Goal: Communication & Community: Answer question/provide support

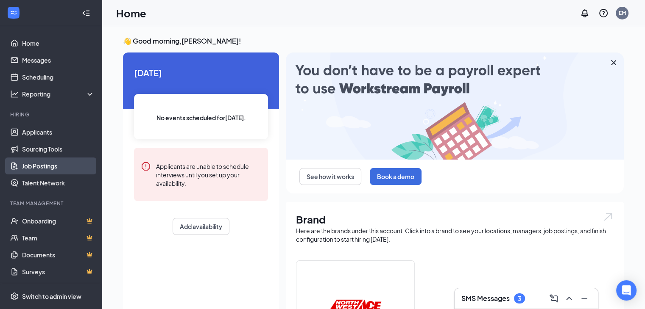
click at [34, 165] on link "Job Postings" at bounding box center [58, 166] width 72 height 17
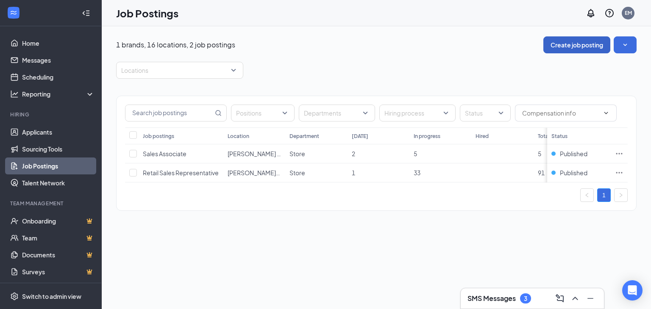
click at [565, 41] on button "Create job posting" at bounding box center [576, 44] width 67 height 17
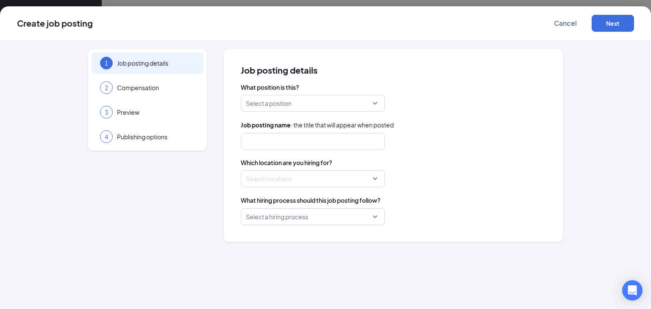
click at [375, 102] on div "Select a position" at bounding box center [313, 103] width 144 height 17
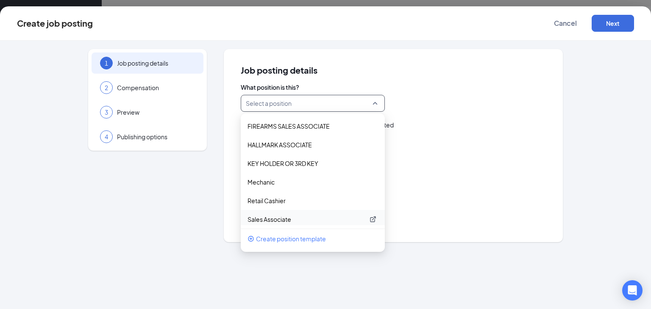
click at [281, 216] on p "Sales Associate" at bounding box center [306, 219] width 117 height 8
type input "Sales Associate"
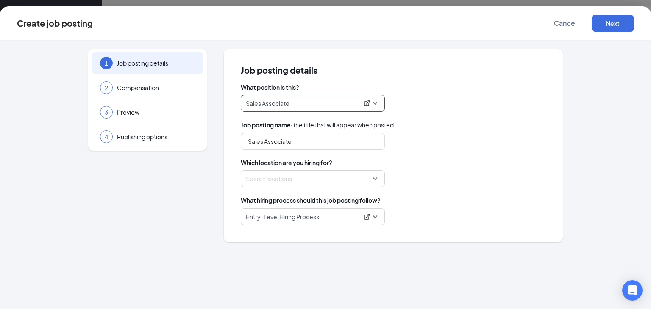
click at [375, 178] on div "Search locations" at bounding box center [313, 178] width 144 height 17
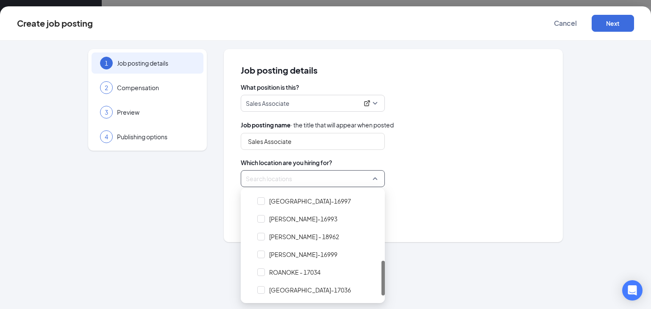
scroll to position [216, 0]
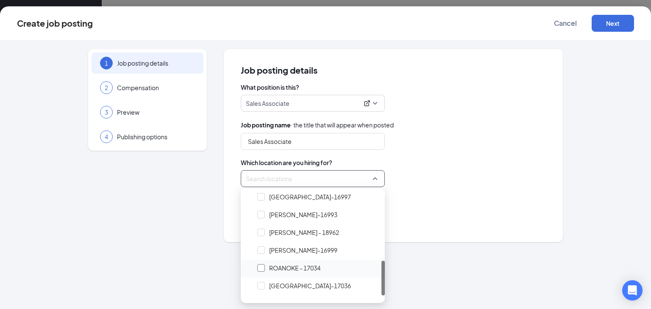
click at [258, 267] on div at bounding box center [261, 269] width 8 height 8
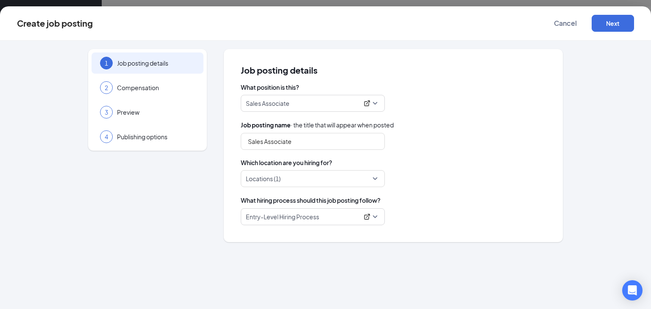
click at [463, 168] on div "Which location are you hiring for? Locations (1)" at bounding box center [393, 173] width 305 height 29
click at [617, 19] on button "Next" at bounding box center [613, 23] width 42 height 17
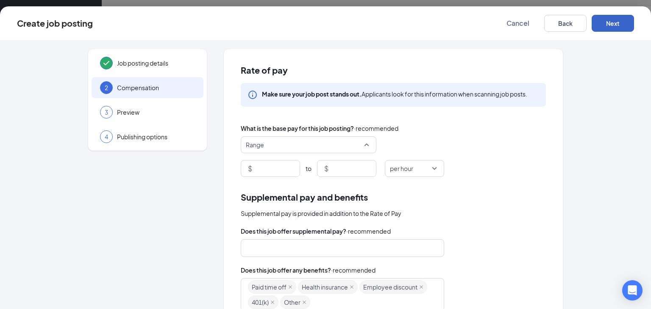
click at [352, 143] on span "Range" at bounding box center [305, 145] width 118 height 16
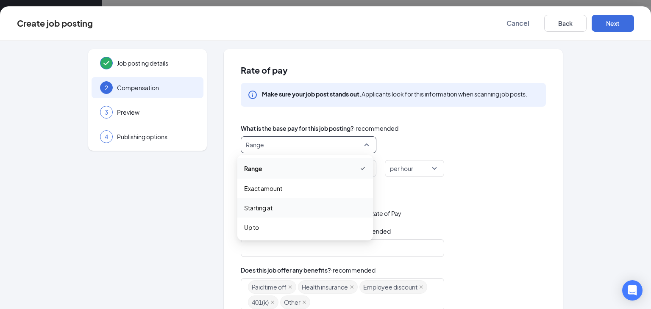
drag, startPoint x: 266, startPoint y: 206, endPoint x: 270, endPoint y: 202, distance: 5.8
click at [265, 206] on span "Starting at" at bounding box center [258, 207] width 28 height 9
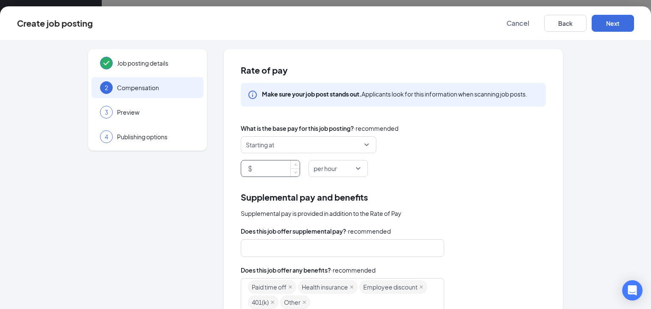
click at [270, 171] on input at bounding box center [277, 169] width 46 height 16
type input "13"
click at [510, 225] on div "Supplemental pay and benefits Supplemental pay is provided in addition to the R…" at bounding box center [393, 311] width 305 height 240
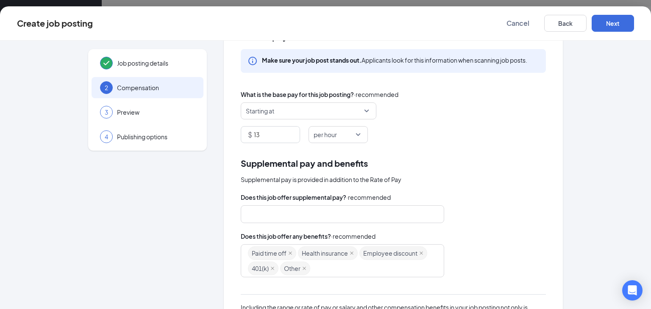
scroll to position [0, 0]
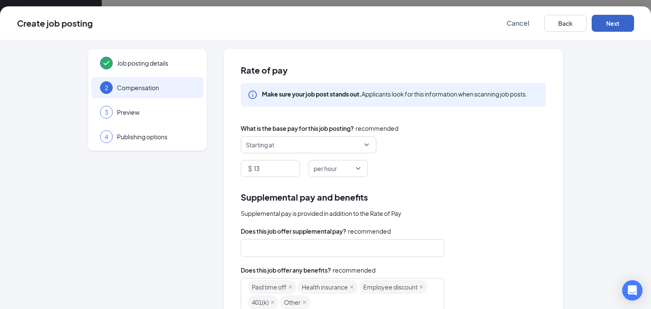
click at [615, 20] on button "Next" at bounding box center [613, 23] width 42 height 17
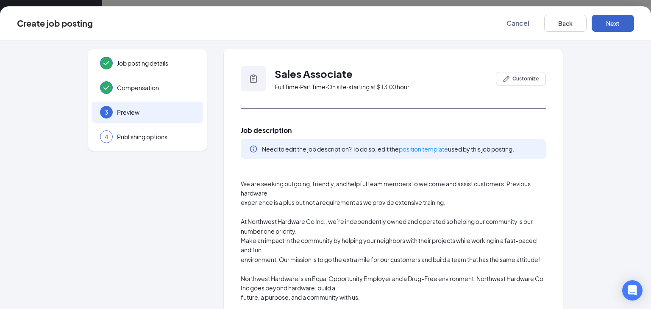
click at [612, 21] on button "Next" at bounding box center [613, 23] width 42 height 17
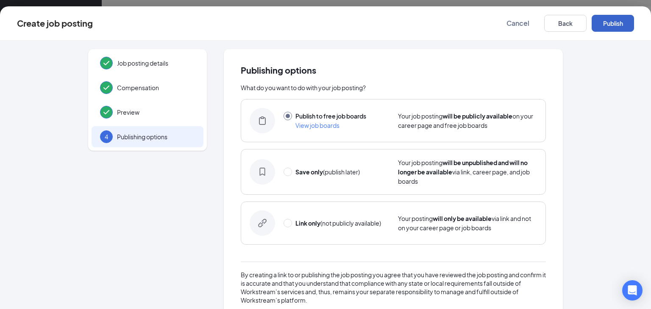
click at [610, 24] on button "Publish" at bounding box center [613, 23] width 42 height 17
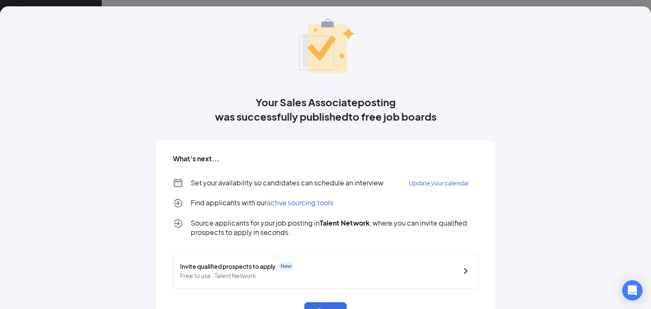
scroll to position [56, 0]
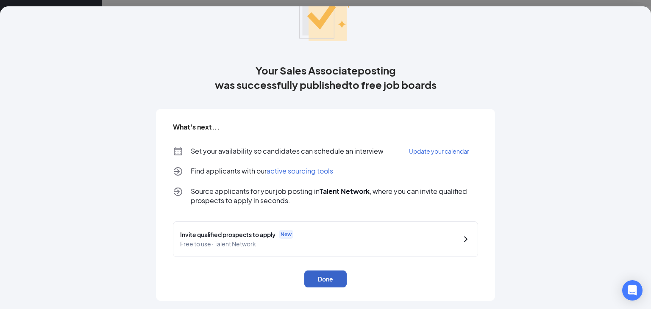
click at [322, 281] on button "Done" at bounding box center [325, 279] width 42 height 17
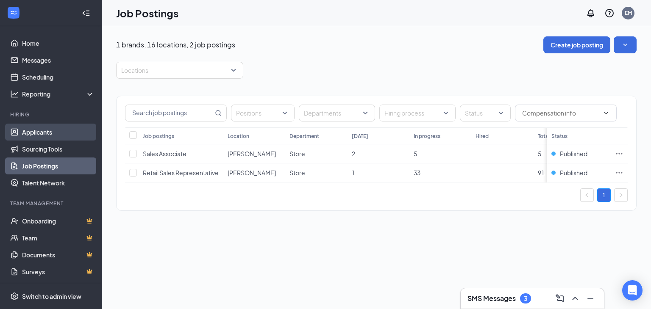
click at [37, 129] on link "Applicants" at bounding box center [58, 132] width 72 height 17
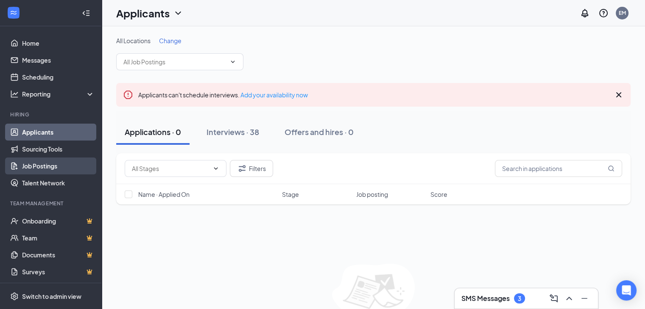
click at [37, 164] on link "Job Postings" at bounding box center [58, 166] width 72 height 17
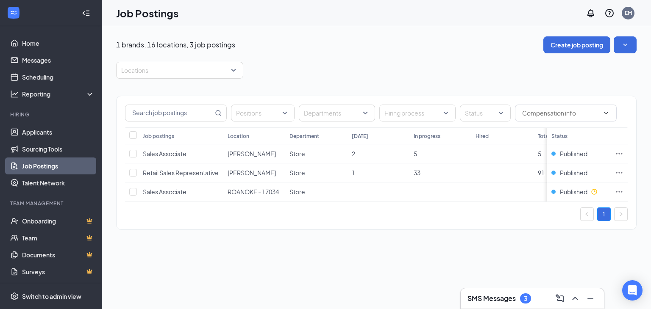
click at [525, 297] on div "3" at bounding box center [525, 298] width 3 height 7
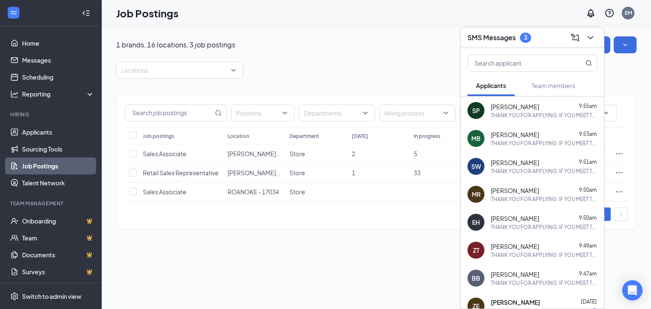
click at [292, 255] on div "1 brands, 16 locations, 3 job postings Create job posting Locations Positions D…" at bounding box center [376, 167] width 549 height 283
click at [37, 129] on link "Applicants" at bounding box center [58, 132] width 72 height 17
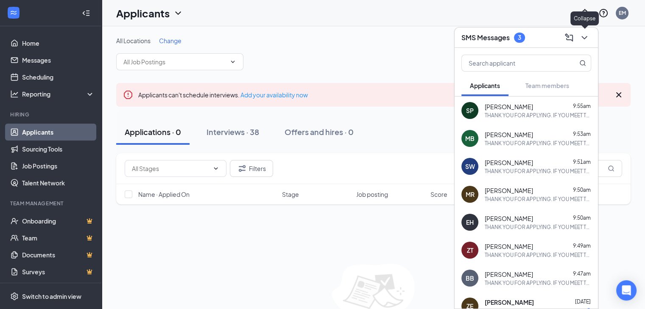
click at [581, 35] on icon "ChevronDown" at bounding box center [584, 38] width 10 height 10
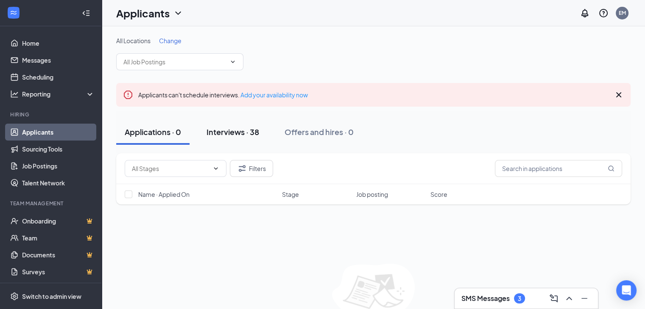
click at [252, 128] on div "Interviews · 38" at bounding box center [232, 132] width 53 height 11
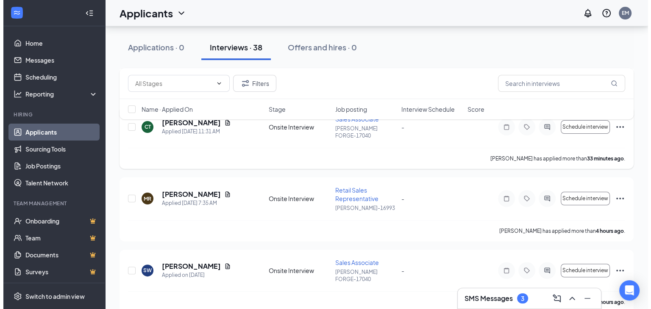
scroll to position [254, 0]
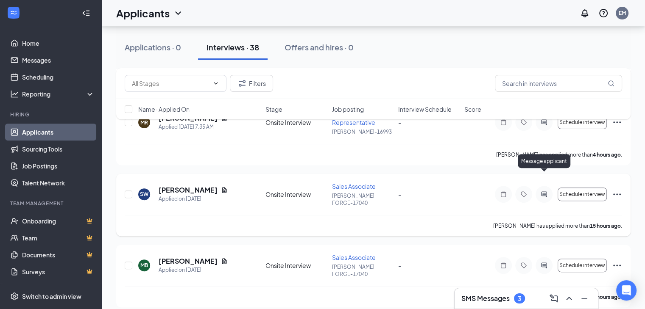
click at [543, 192] on icon "ActiveChat" at bounding box center [544, 195] width 6 height 6
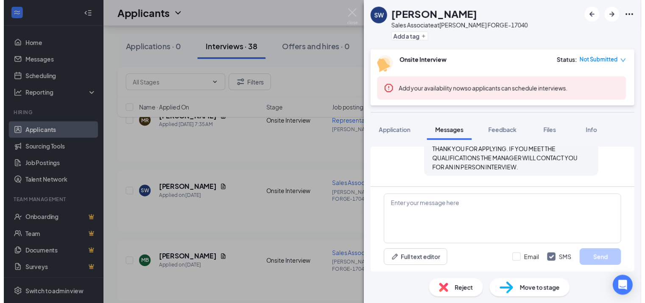
scroll to position [276, 0]
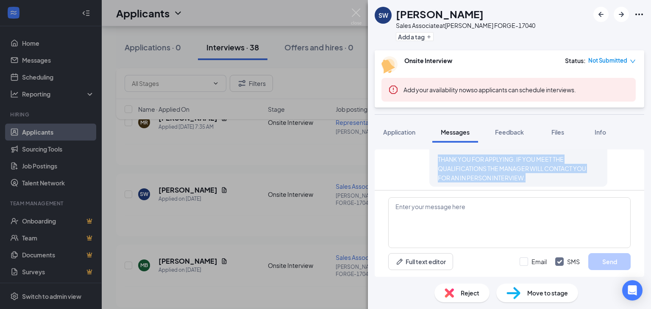
drag, startPoint x: 431, startPoint y: 159, endPoint x: 540, endPoint y: 175, distance: 110.6
click at [540, 175] on div "[PERSON_NAME] sent SMS to [PERSON_NAME]. [DATE] 9:51 AM THANK YOU FOR APPLYING.…" at bounding box center [518, 157] width 178 height 60
copy span "THANK YOU FOR APPLYING. IF YOU MEET THE QUALIFICATIONS THE MANAGER WILL CONTACT…"
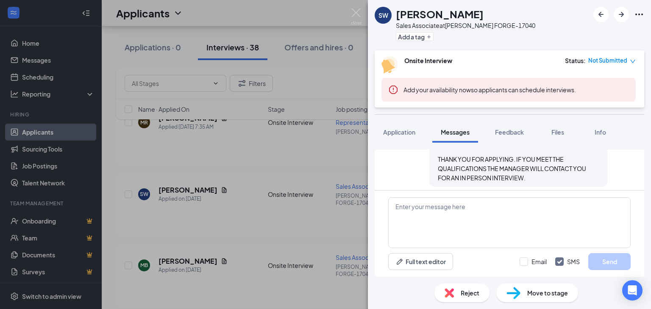
click at [257, 197] on div "SW [PERSON_NAME] Sales Associate at [PERSON_NAME][GEOGRAPHIC_DATA]-17040 Add a …" at bounding box center [325, 154] width 651 height 309
click at [229, 192] on div "SW [PERSON_NAME] Sales Associate at [PERSON_NAME][GEOGRAPHIC_DATA]-17040 Add a …" at bounding box center [325, 154] width 651 height 309
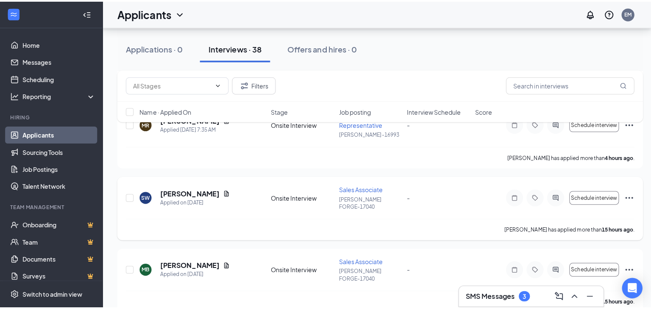
scroll to position [212, 0]
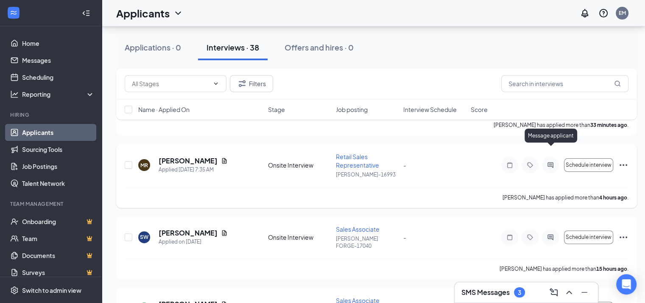
click at [551, 162] on icon "ActiveChat" at bounding box center [550, 165] width 10 height 7
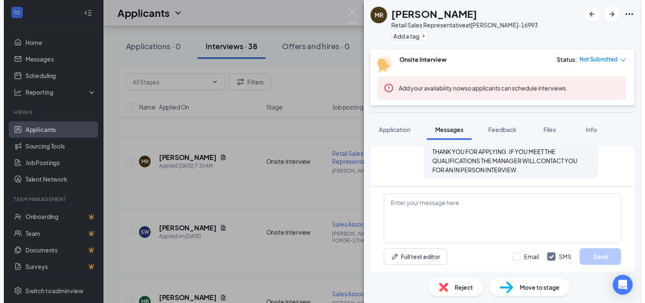
scroll to position [326, 0]
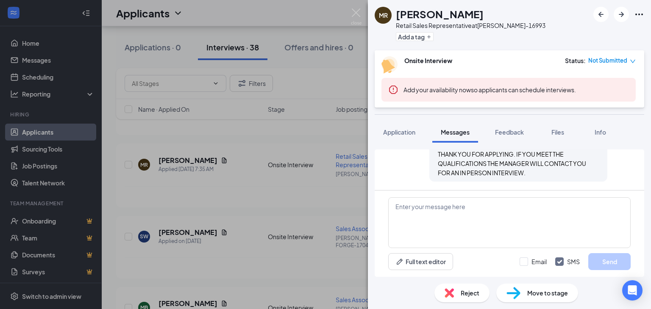
click at [294, 161] on div "[PERSON_NAME] [PERSON_NAME] Retail Sales Representative at [PERSON_NAME]-16993 …" at bounding box center [325, 154] width 651 height 309
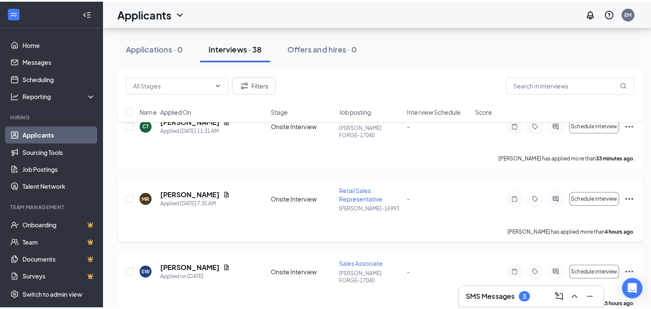
scroll to position [127, 0]
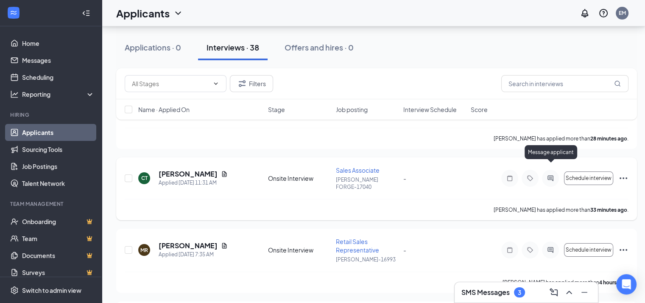
click at [548, 175] on icon "ActiveChat" at bounding box center [550, 178] width 10 height 7
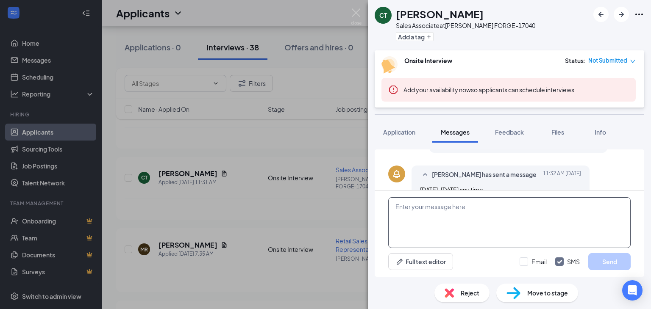
scroll to position [253, 0]
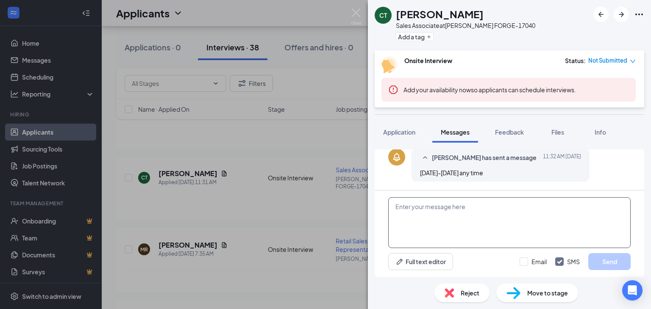
paste textarea "THANK YOU FOR APPLYING. IF YOU MEET THE QUALIFICATIONS THE MANAGER WILL CONTACT…"
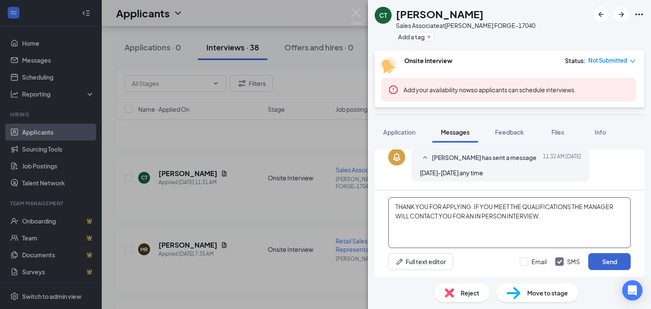
type textarea "THANK YOU FOR APPLYING. IF YOU MEET THE QUALIFICATIONS THE MANAGER WILL CONTACT…"
click at [604, 261] on button "Send" at bounding box center [609, 261] width 42 height 17
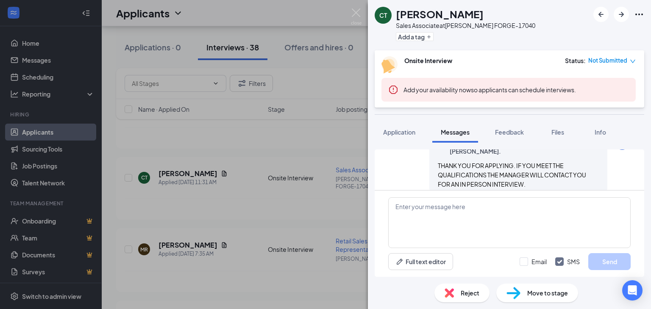
scroll to position [326, 0]
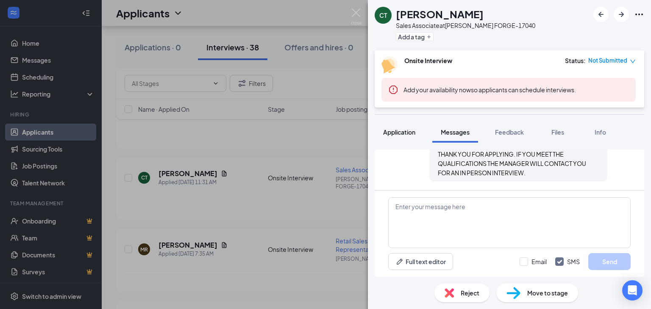
click at [394, 131] on span "Application" at bounding box center [399, 132] width 32 height 8
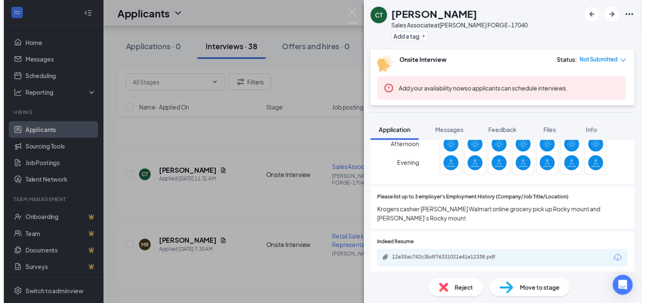
scroll to position [551, 0]
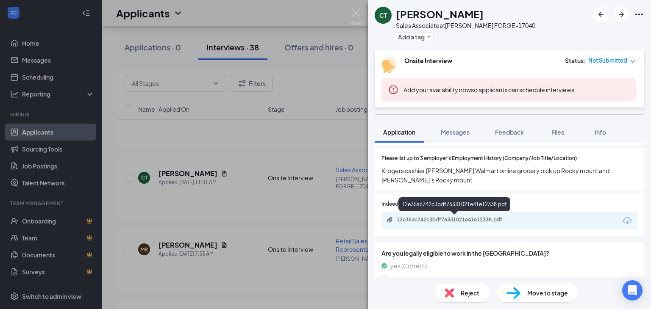
click at [451, 219] on div "12e35ac742c3bdf76331021e41e12338.pdf" at bounding box center [456, 220] width 119 height 7
click at [255, 184] on div "CT [PERSON_NAME] Sales Associate at [PERSON_NAME][GEOGRAPHIC_DATA]-17040 Add a …" at bounding box center [325, 154] width 651 height 309
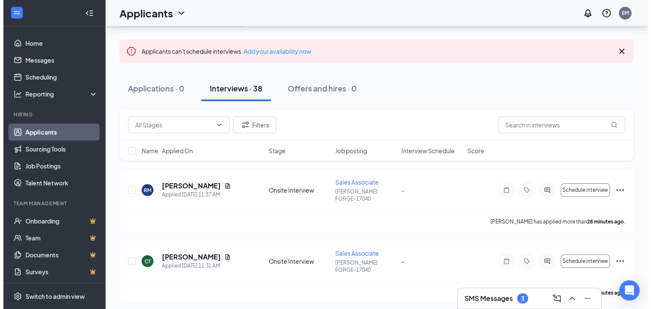
scroll to position [42, 0]
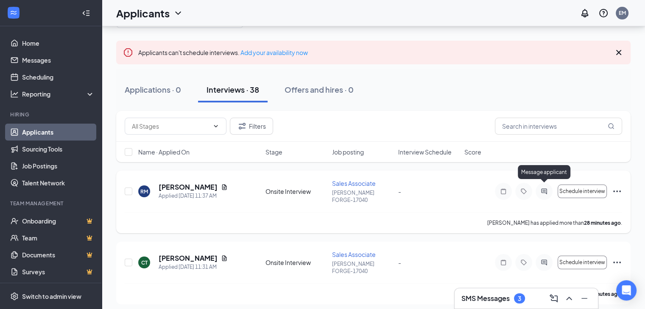
click at [543, 189] on icon "ActiveChat" at bounding box center [544, 192] width 6 height 6
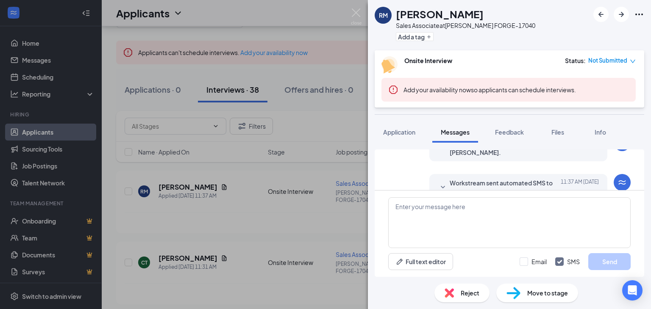
scroll to position [208, 0]
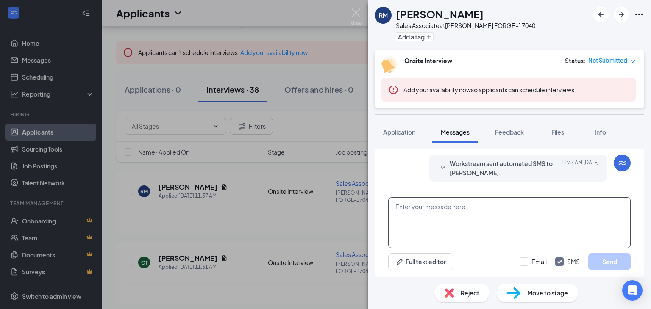
paste textarea "THANK YOU FOR APPLYING. IF YOU MEET THE QUALIFICATIONS THE MANAGER WILL CONTACT…"
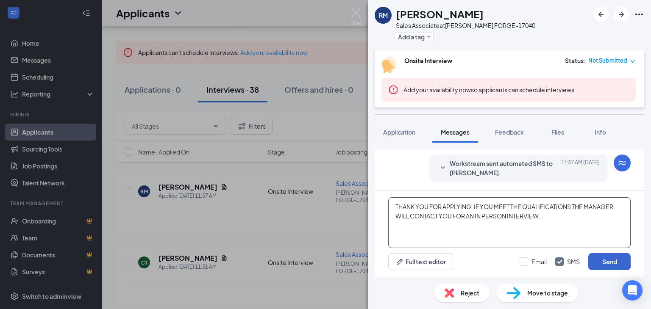
type textarea "THANK YOU FOR APPLYING. IF YOU MEET THE QUALIFICATIONS THE MANAGER WILL CONTACT…"
click at [609, 260] on button "Send" at bounding box center [609, 261] width 42 height 17
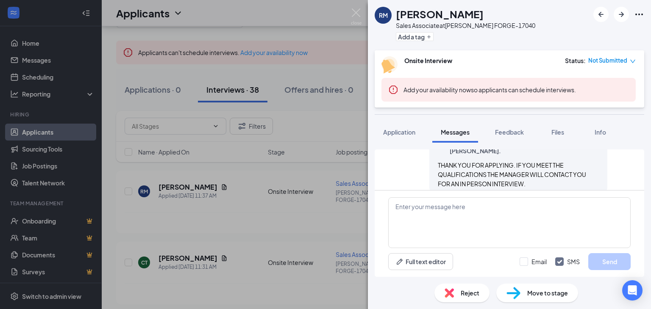
scroll to position [281, 0]
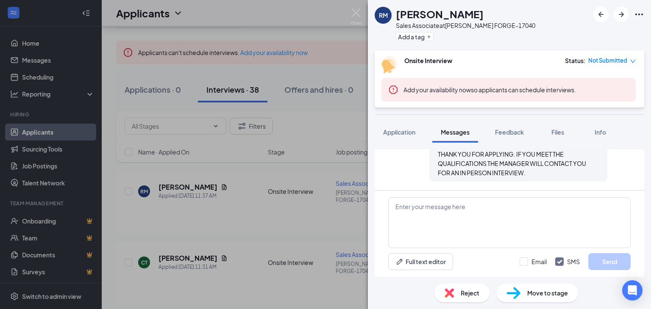
click at [401, 130] on span "Application" at bounding box center [399, 132] width 32 height 8
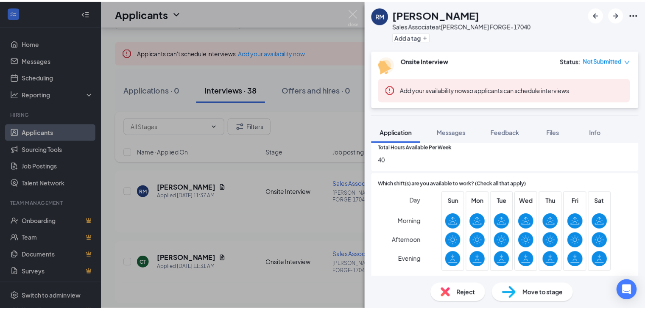
scroll to position [509, 0]
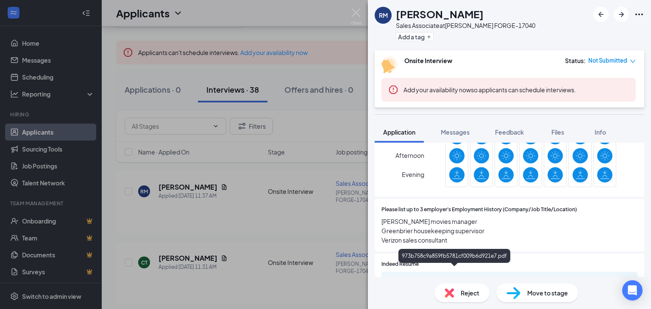
click at [423, 277] on div "973b758c9a859fb5781cf009b6d921e7.pdf" at bounding box center [456, 280] width 119 height 7
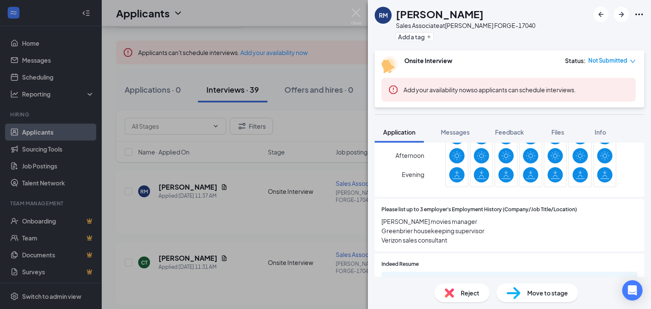
click at [240, 205] on div "RM [PERSON_NAME] Sales Associate at [PERSON_NAME][GEOGRAPHIC_DATA]-17040 Add a …" at bounding box center [325, 154] width 651 height 309
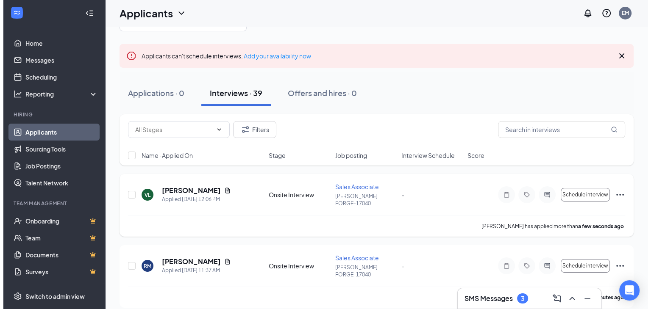
scroll to position [85, 0]
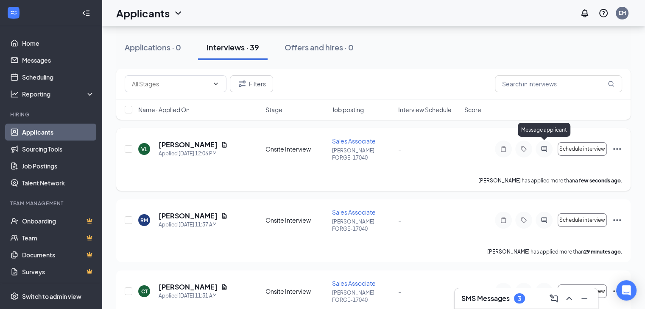
click at [543, 146] on icon "ActiveChat" at bounding box center [544, 149] width 6 height 6
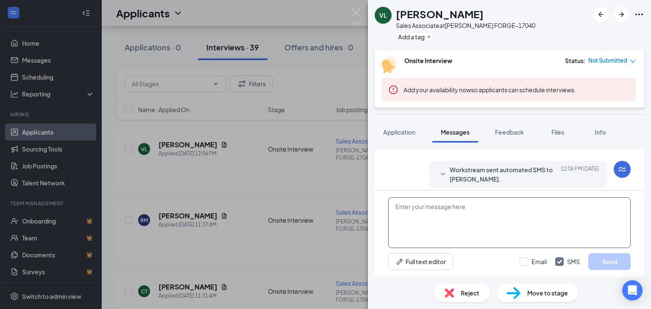
scroll to position [208, 0]
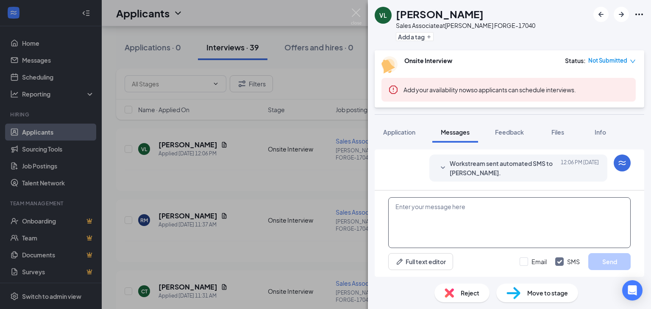
paste textarea "THANK YOU FOR APPLYING. IF YOU MEET THE QUALIFICATIONS THE MANAGER WILL CONTACT…"
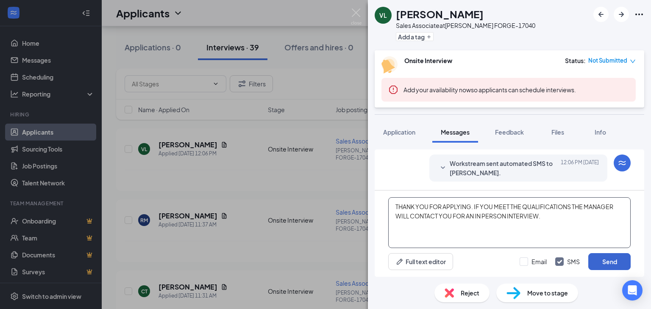
type textarea "THANK YOU FOR APPLYING. IF YOU MEET THE QUALIFICATIONS THE MANAGER WILL CONTACT…"
click at [613, 265] on button "Send" at bounding box center [609, 261] width 42 height 17
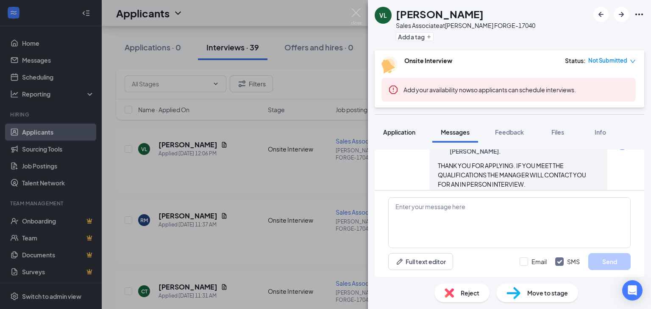
scroll to position [281, 0]
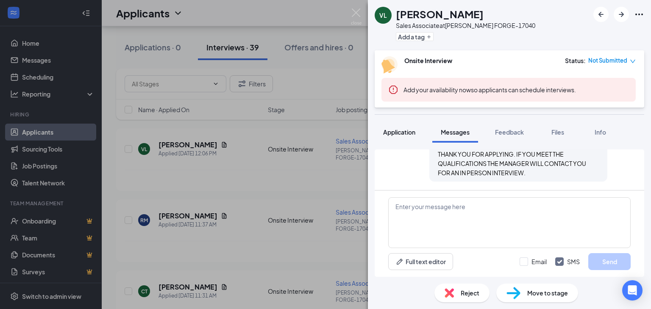
click at [407, 130] on span "Application" at bounding box center [399, 132] width 32 height 8
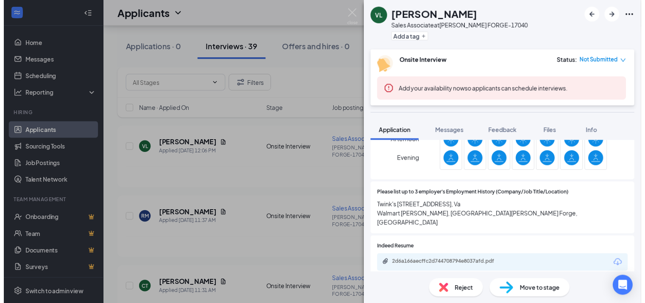
scroll to position [551, 0]
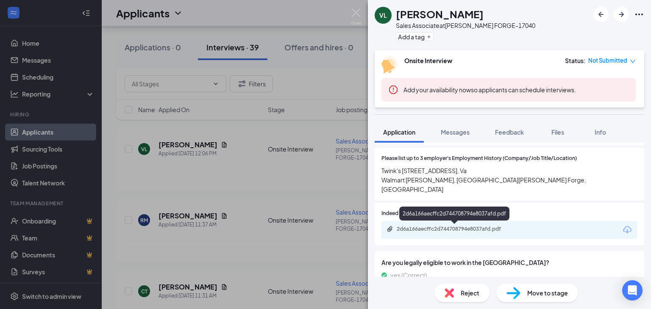
click at [448, 228] on div "2d6a166aecffc2d744708794e8037afd.pdf" at bounding box center [456, 229] width 119 height 7
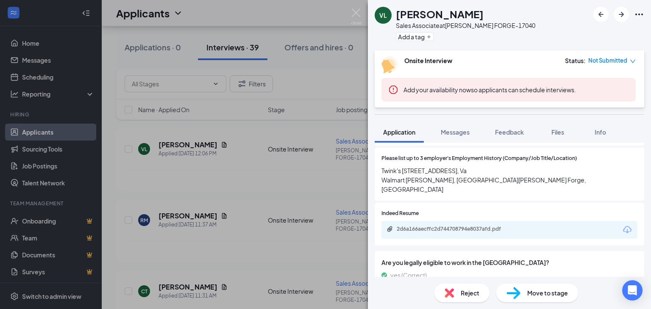
click at [220, 162] on div "[PERSON_NAME] Sales Associate at [PERSON_NAME][GEOGRAPHIC_DATA]-17040 Add a tag…" at bounding box center [325, 154] width 651 height 309
